Goal: Browse casually

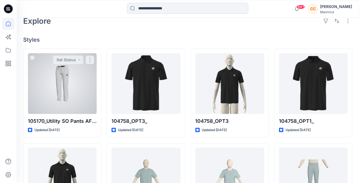
scroll to position [135, 0]
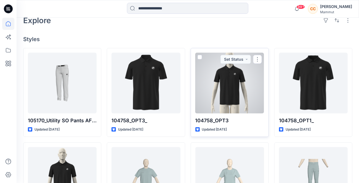
click at [234, 101] on div at bounding box center [229, 83] width 69 height 61
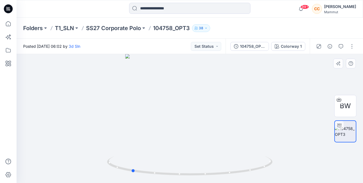
drag, startPoint x: 252, startPoint y: 174, endPoint x: 194, endPoint y: 182, distance: 59.0
click at [194, 182] on div at bounding box center [190, 118] width 346 height 129
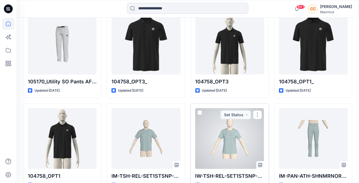
scroll to position [176, 0]
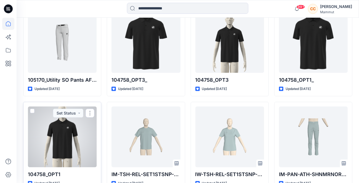
click at [55, 143] on div at bounding box center [62, 136] width 69 height 61
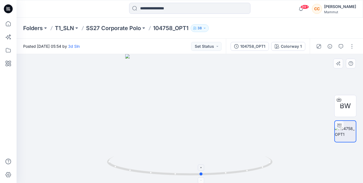
drag, startPoint x: 222, startPoint y: 176, endPoint x: 234, endPoint y: 176, distance: 12.4
click at [234, 176] on icon at bounding box center [190, 166] width 167 height 21
